Goal: Task Accomplishment & Management: Manage account settings

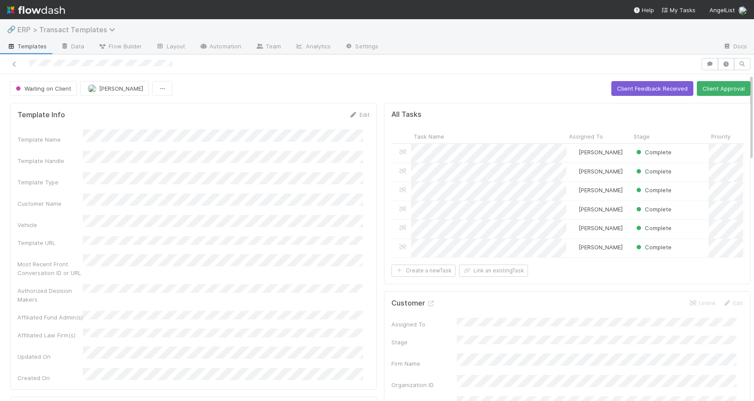
click at [51, 28] on span "ERP > Transact Templates" at bounding box center [68, 29] width 102 height 9
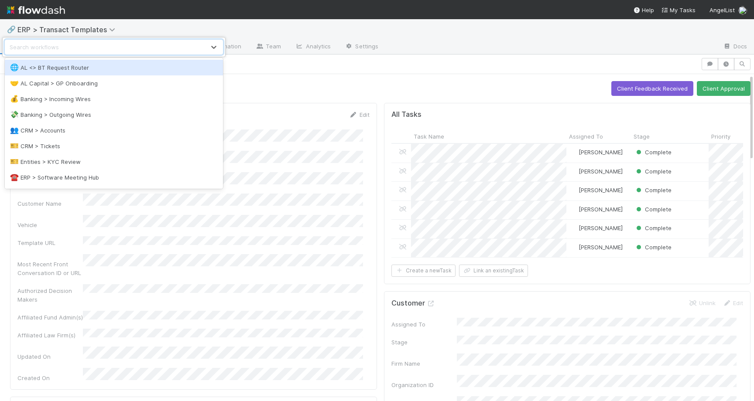
click at [260, 70] on div "option AL <> BT Request Router focused, 1 of 16. 16 results available. Use Up a…" at bounding box center [377, 200] width 754 height 401
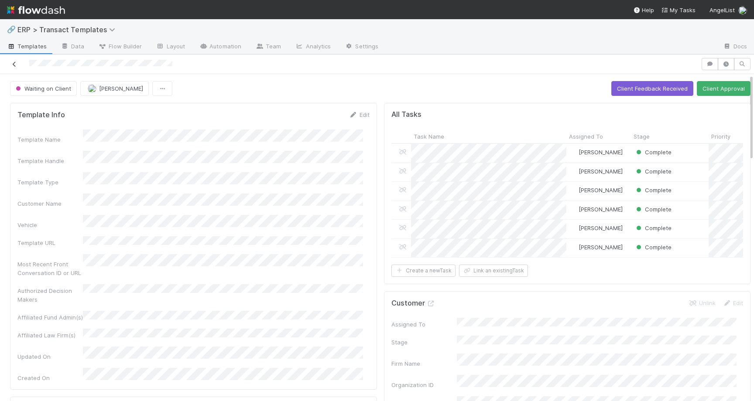
click at [14, 67] on icon at bounding box center [14, 65] width 9 height 6
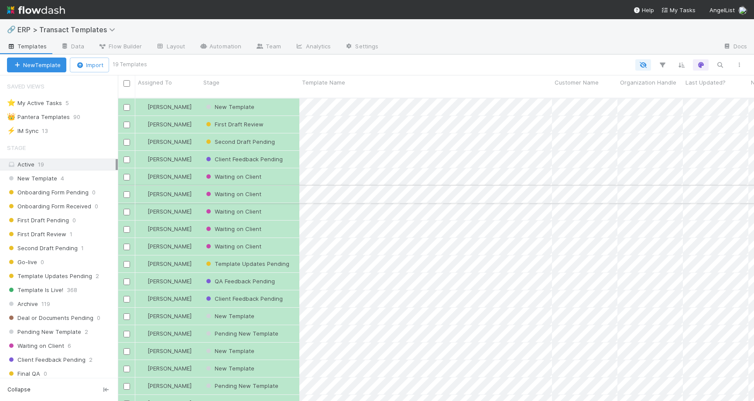
click at [286, 188] on div "Waiting on Client" at bounding box center [250, 194] width 99 height 17
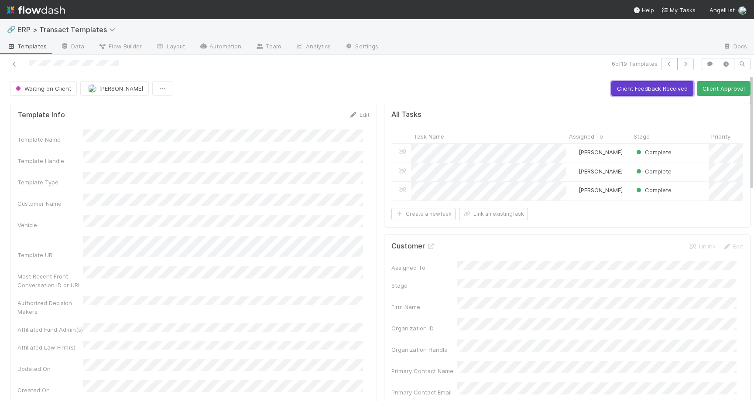
click at [655, 88] on button "Client Feedback Received" at bounding box center [652, 88] width 82 height 15
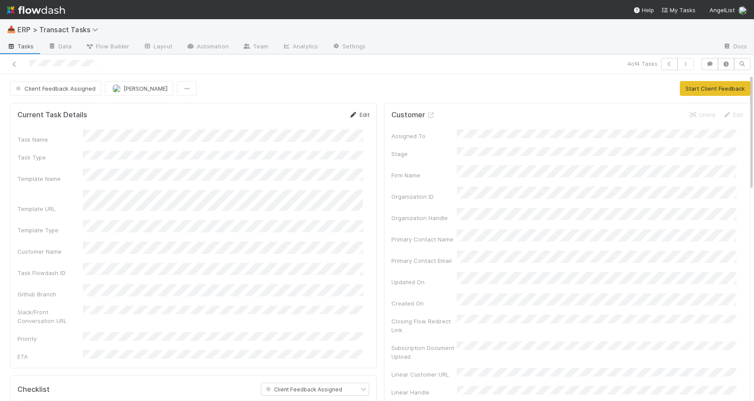
click at [355, 115] on link "Edit" at bounding box center [359, 114] width 21 height 7
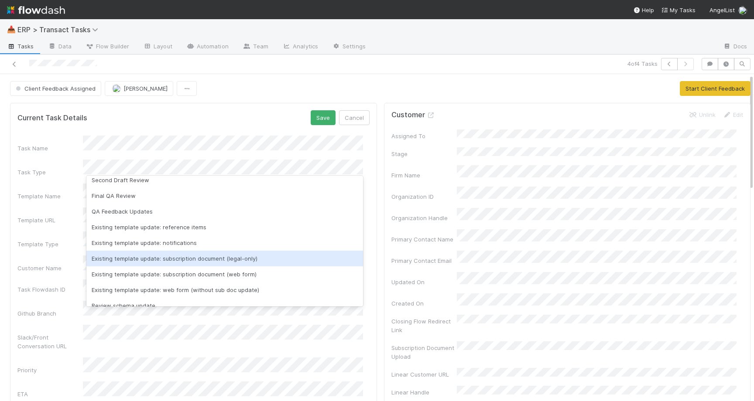
scroll to position [86, 0]
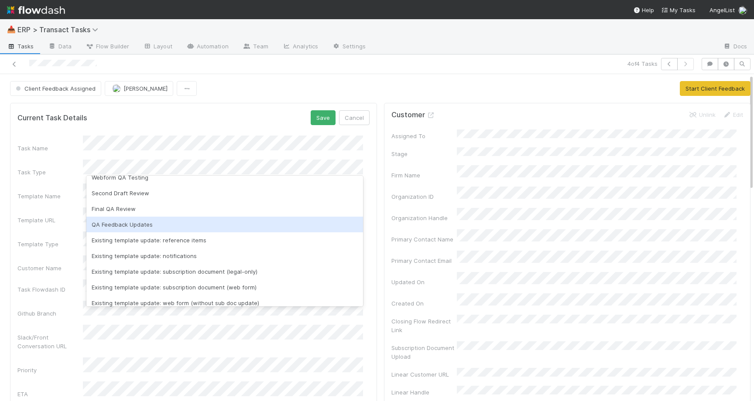
click at [127, 226] on div "QA Feedback Updates" at bounding box center [224, 225] width 277 height 16
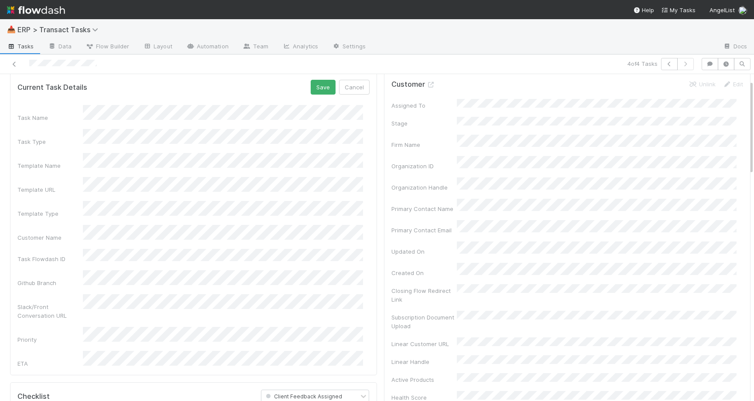
scroll to position [42, 0]
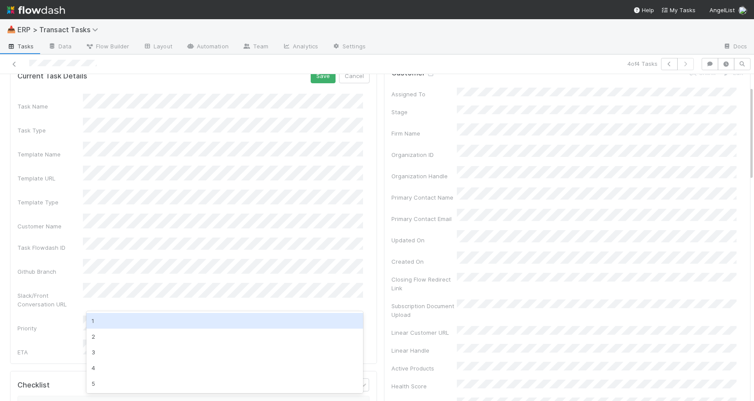
click at [154, 327] on div "1" at bounding box center [224, 321] width 277 height 16
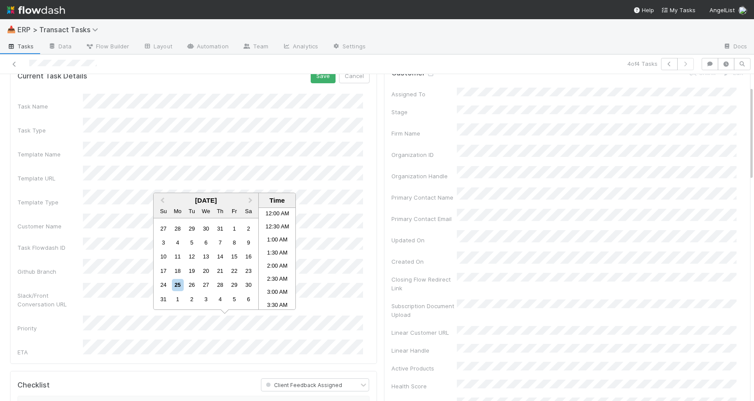
scroll to position [322, 0]
click at [274, 295] on li "3:30 PM" at bounding box center [277, 298] width 37 height 13
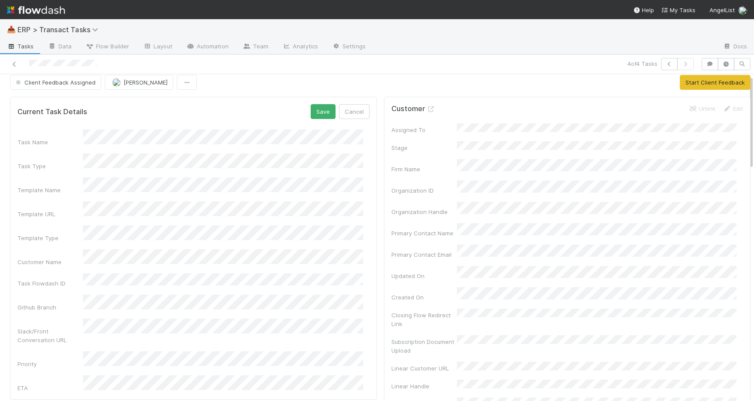
scroll to position [0, 0]
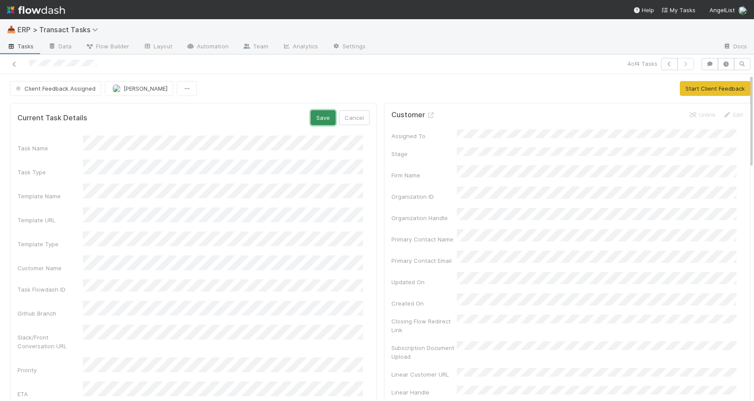
click at [320, 119] on button "Save" at bounding box center [323, 117] width 25 height 15
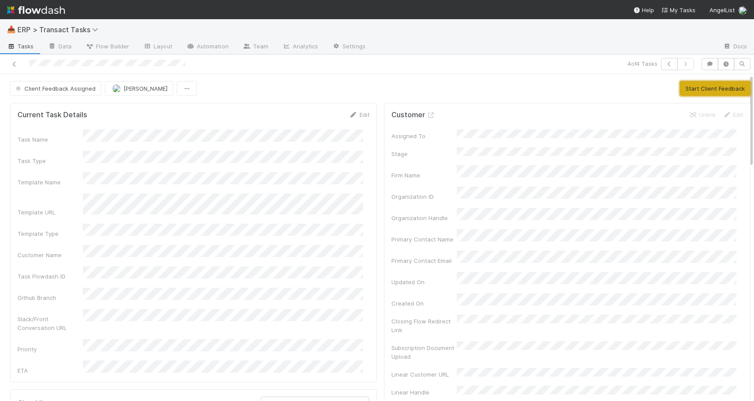
click at [684, 89] on button "Start Client Feedback" at bounding box center [715, 88] width 71 height 15
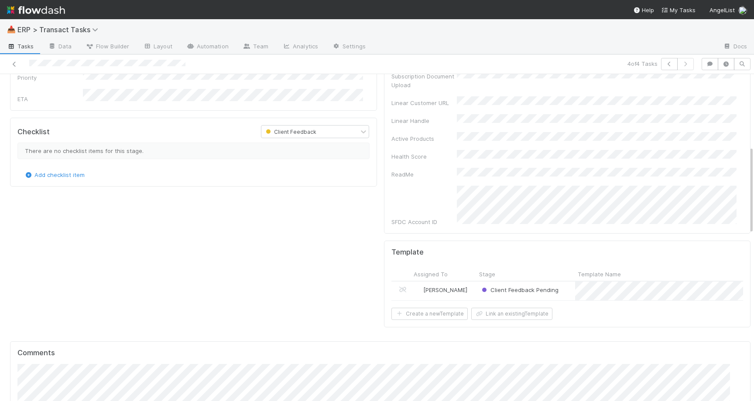
scroll to position [287, 0]
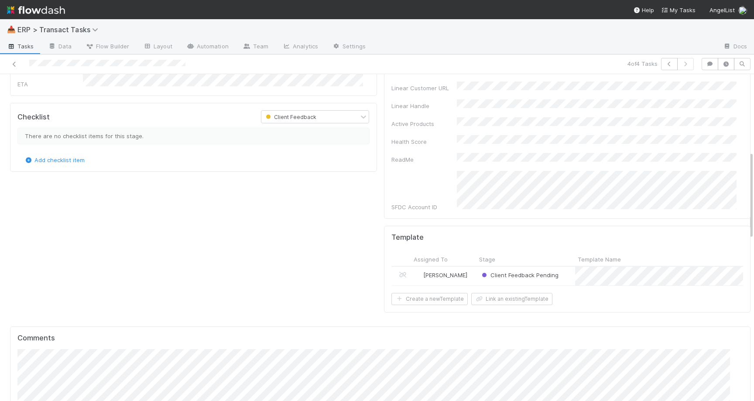
click at [464, 267] on div "[PERSON_NAME]" at bounding box center [443, 276] width 65 height 19
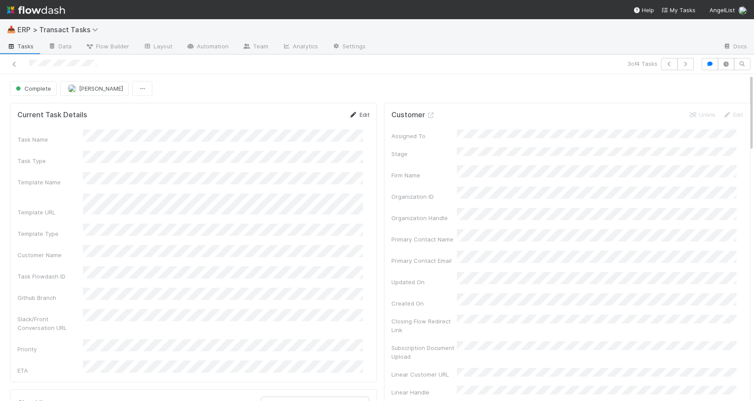
click at [358, 115] on link "Edit" at bounding box center [359, 114] width 21 height 7
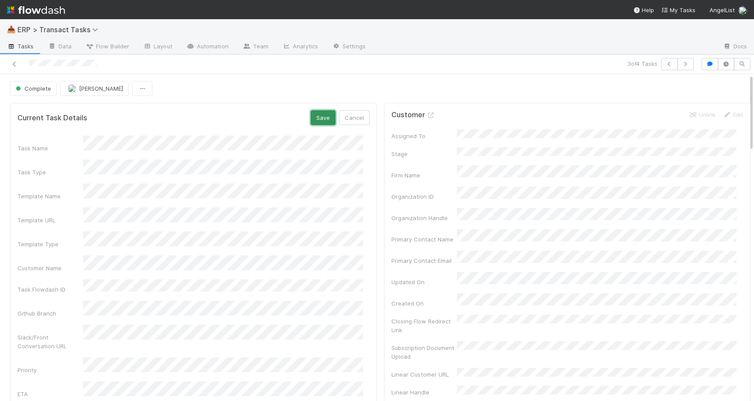
click at [325, 124] on button "Save" at bounding box center [323, 117] width 25 height 15
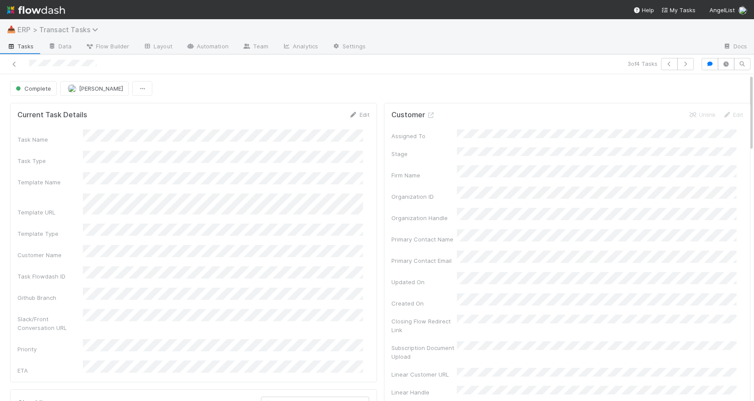
click at [65, 31] on span "ERP > Transact Tasks" at bounding box center [59, 29] width 85 height 9
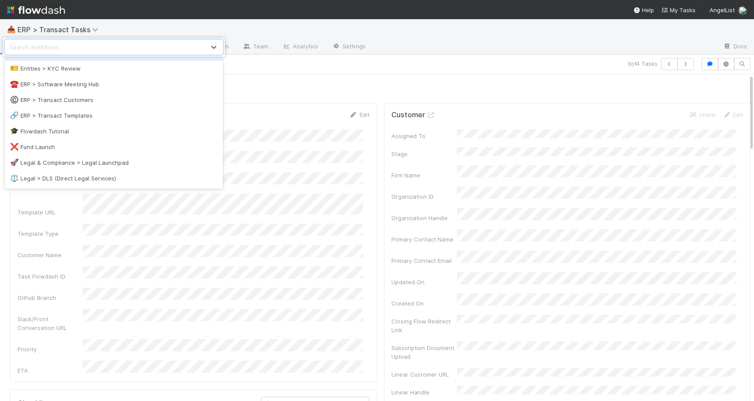
scroll to position [95, 0]
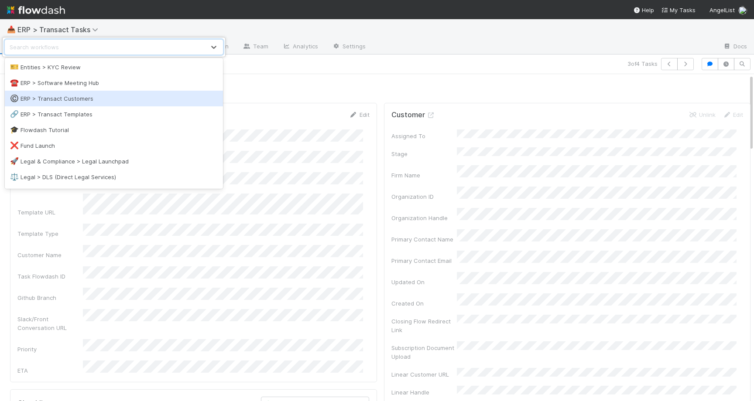
click at [87, 99] on div "©️ ERP > Transact Customers" at bounding box center [114, 98] width 208 height 9
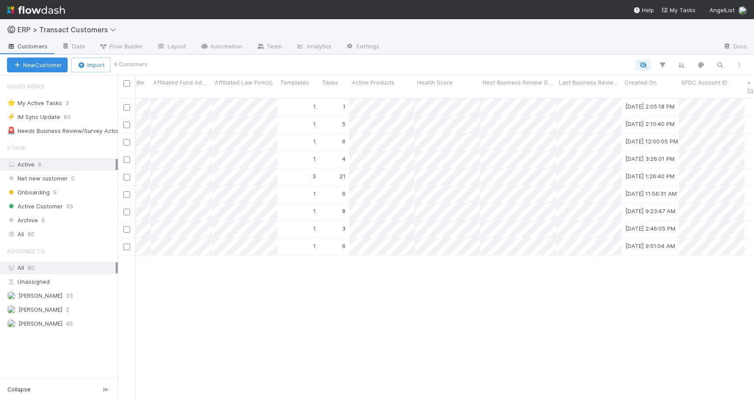
scroll to position [0, 239]
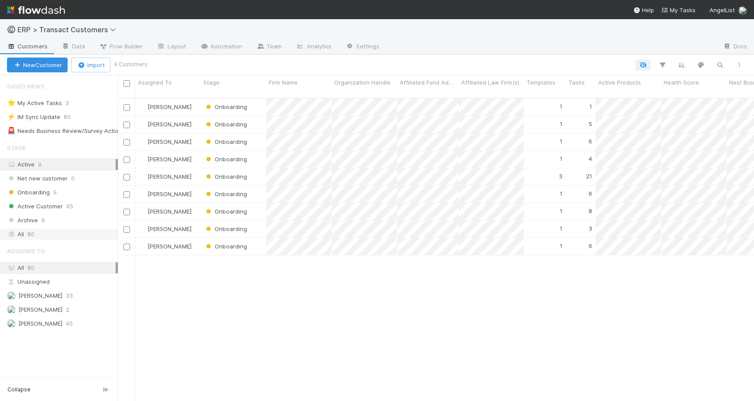
click at [31, 230] on span "80" at bounding box center [30, 234] width 7 height 11
